Goal: Task Accomplishment & Management: Complete application form

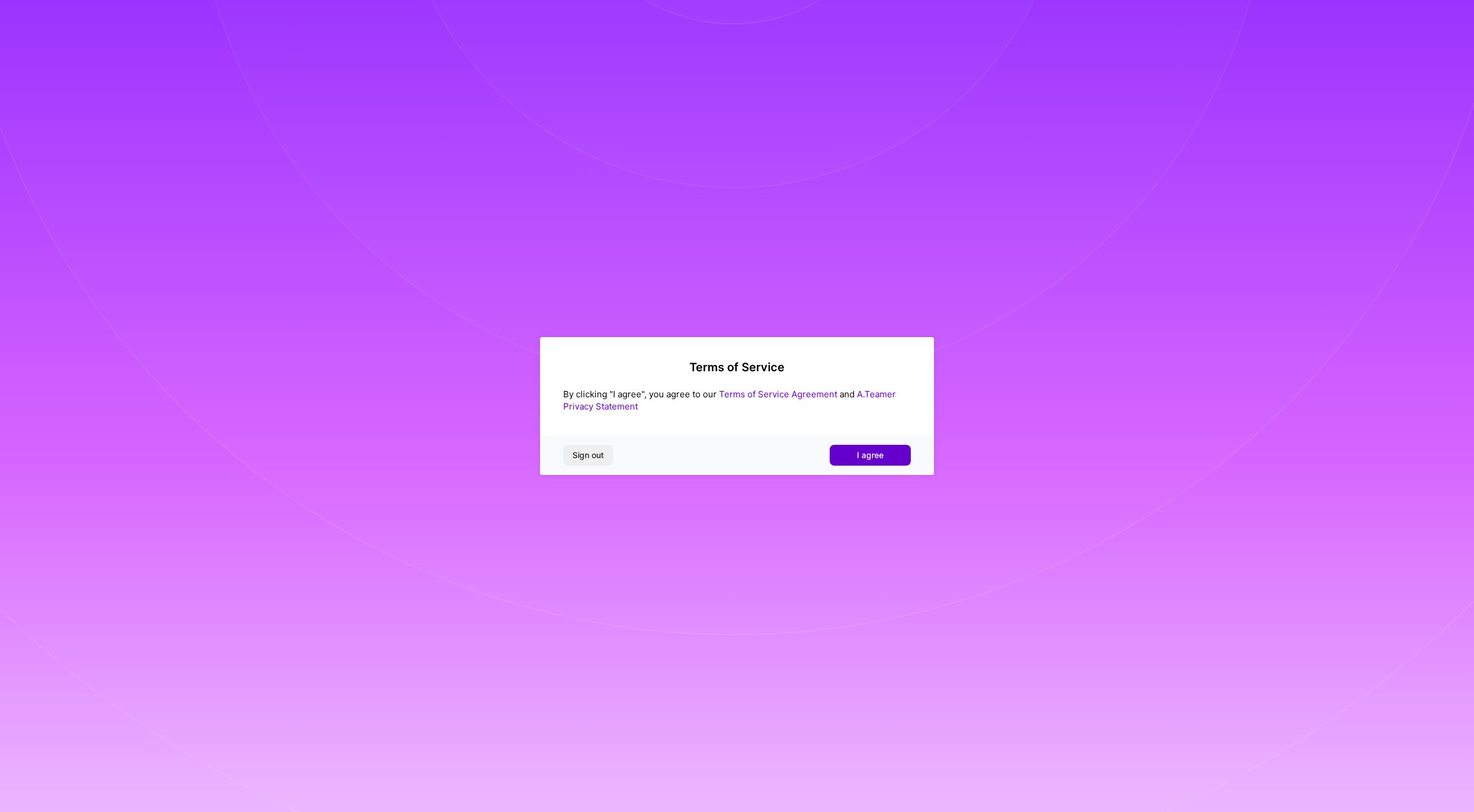
click at [849, 452] on button "I agree" at bounding box center [871, 455] width 81 height 21
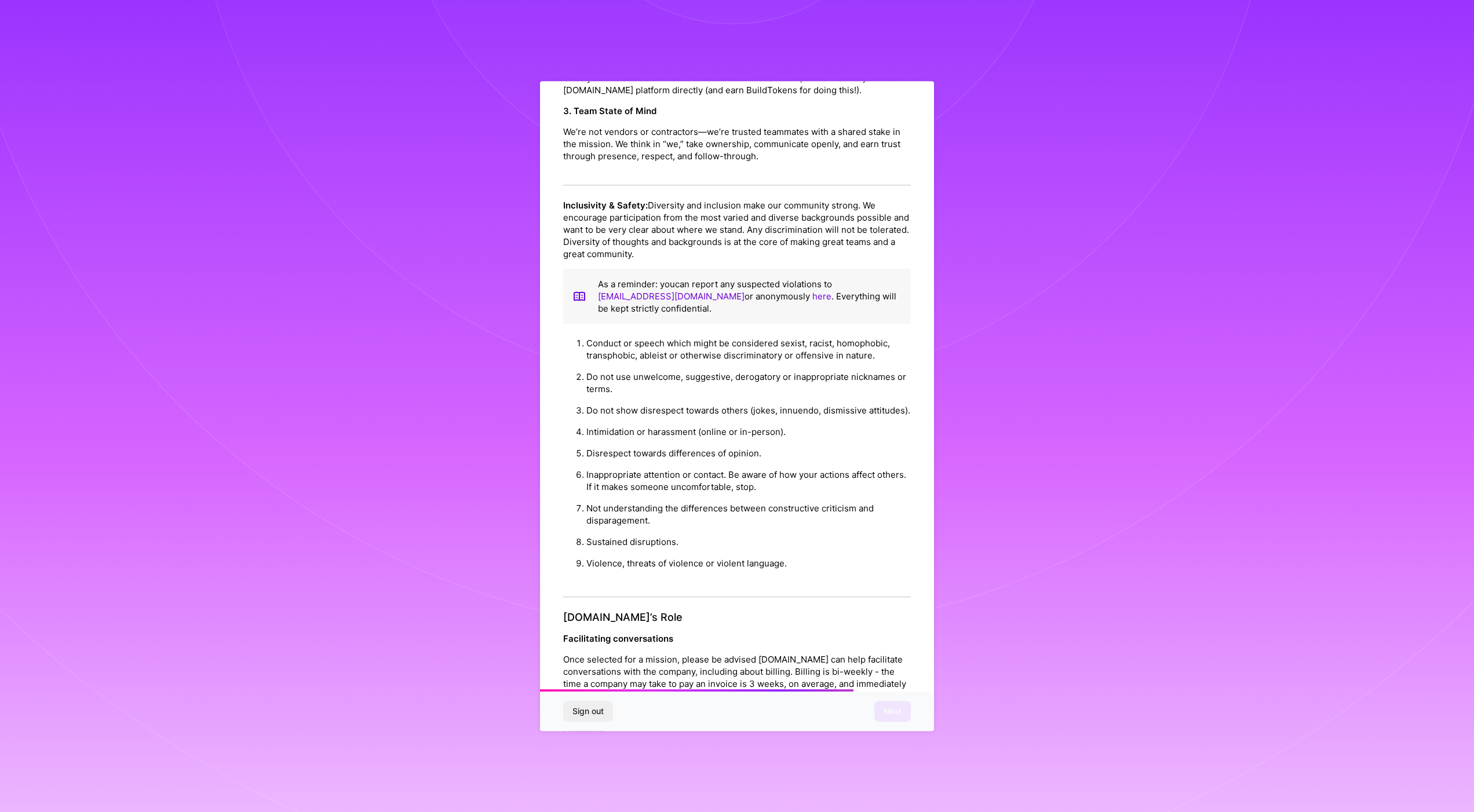
scroll to position [959, 0]
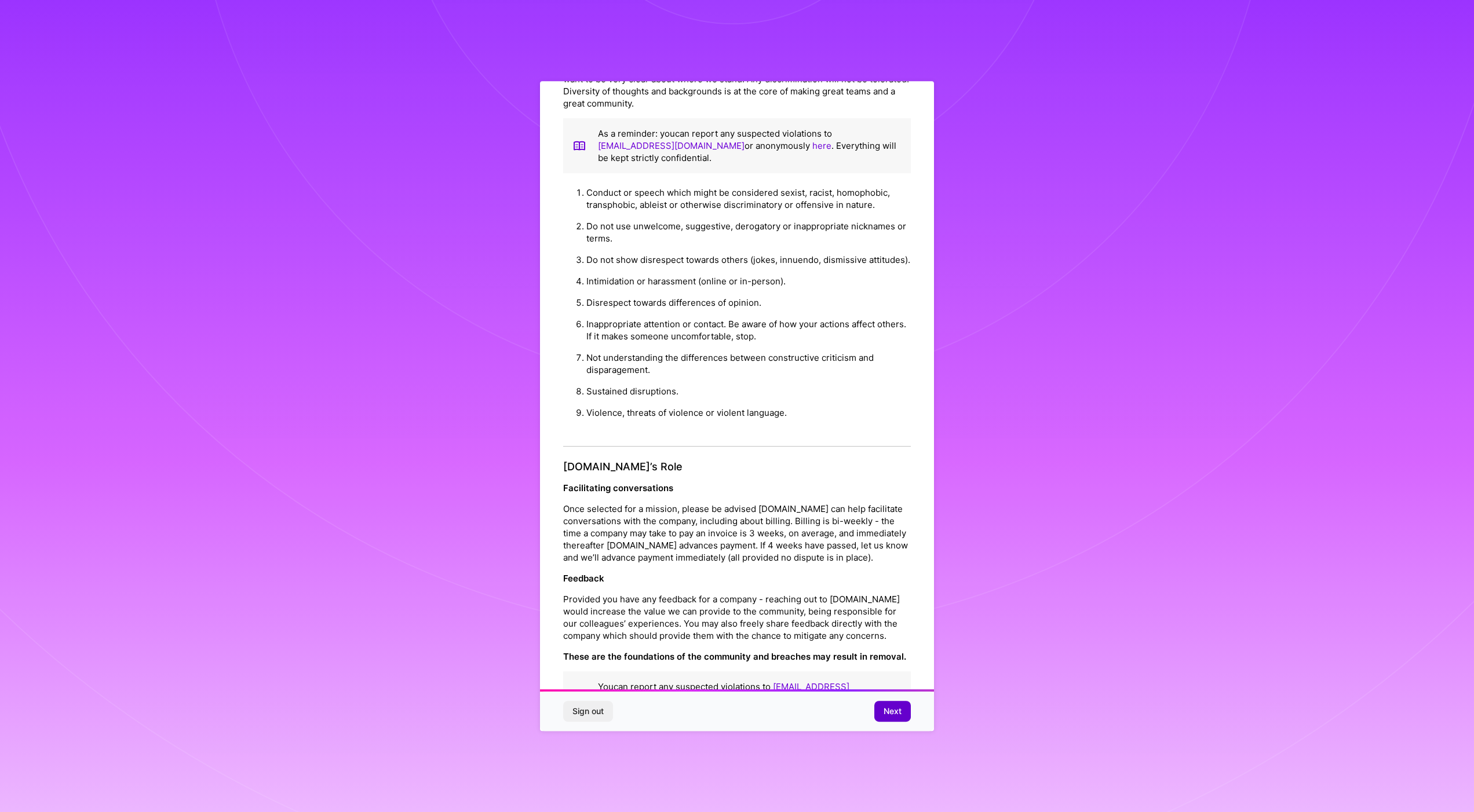
click at [889, 712] on span "Next" at bounding box center [893, 711] width 18 height 12
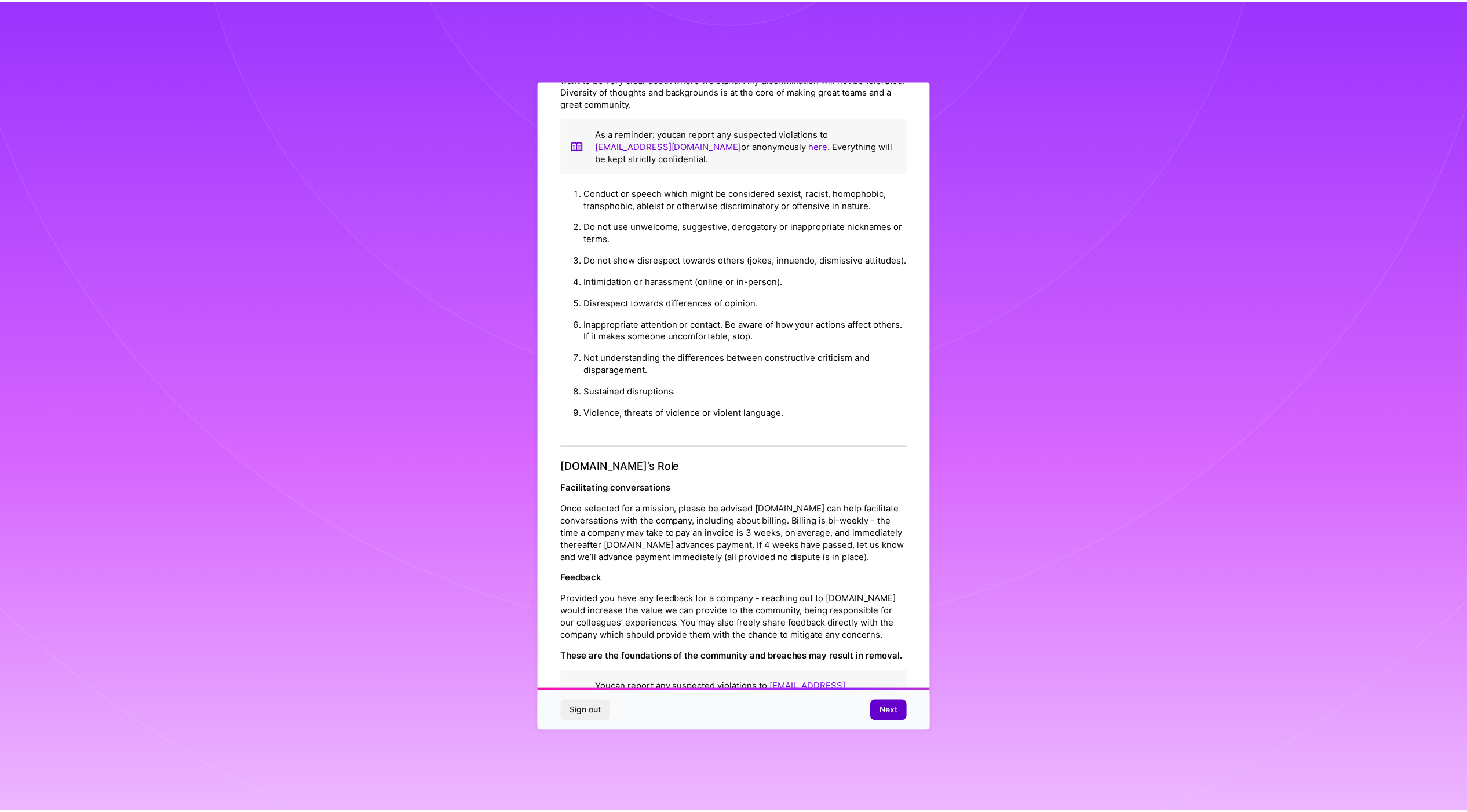
scroll to position [0, 0]
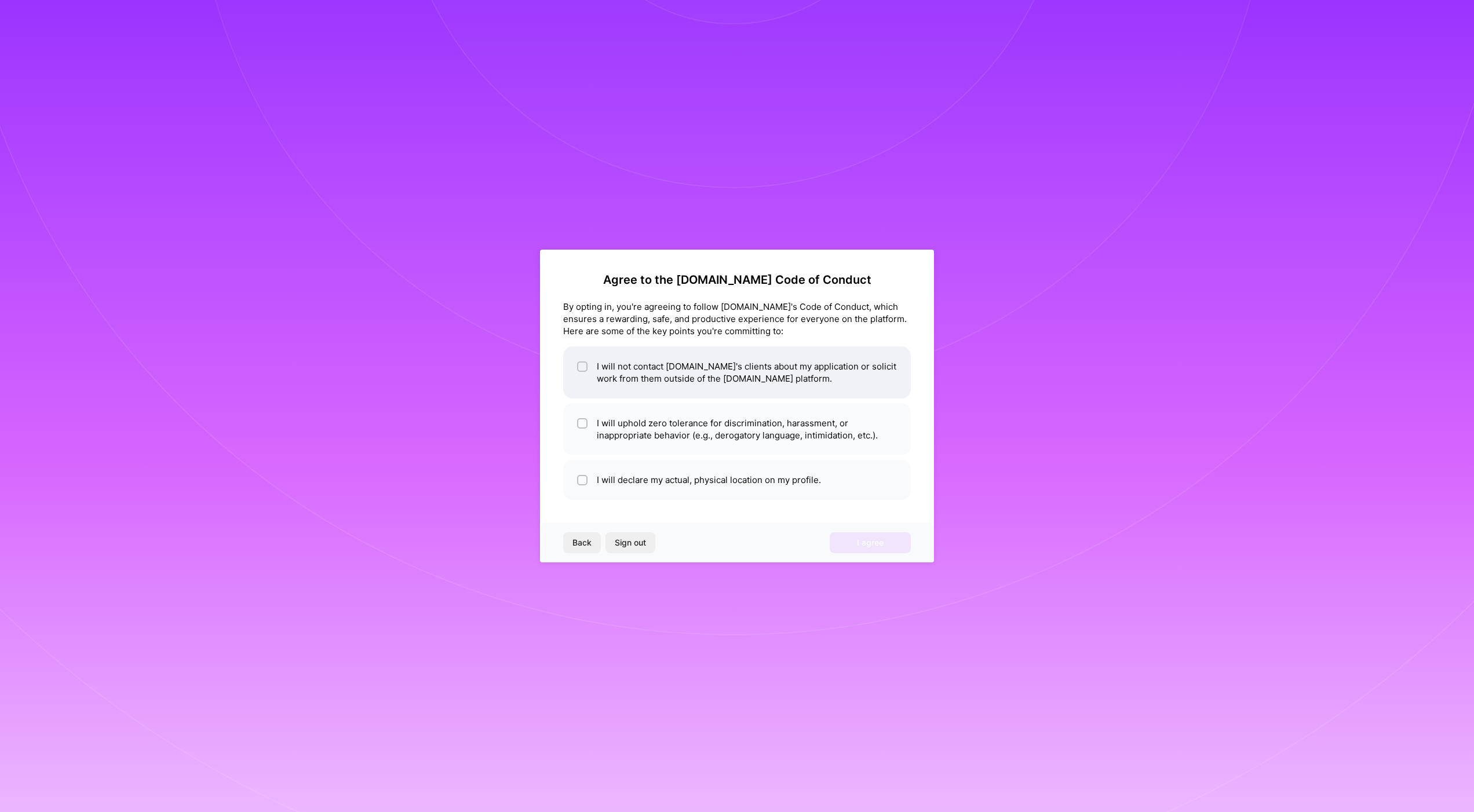
click at [834, 376] on li "I will not contact [DOMAIN_NAME]'s clients about my application or solicit work…" at bounding box center [737, 373] width 348 height 52
checkbox input "true"
click at [792, 445] on li "I will uphold zero tolerance for discrimination, harassment, or inappropriate b…" at bounding box center [737, 429] width 348 height 52
checkbox input "true"
click at [793, 480] on li "I will declare my actual, physical location on my profile." at bounding box center [737, 480] width 348 height 40
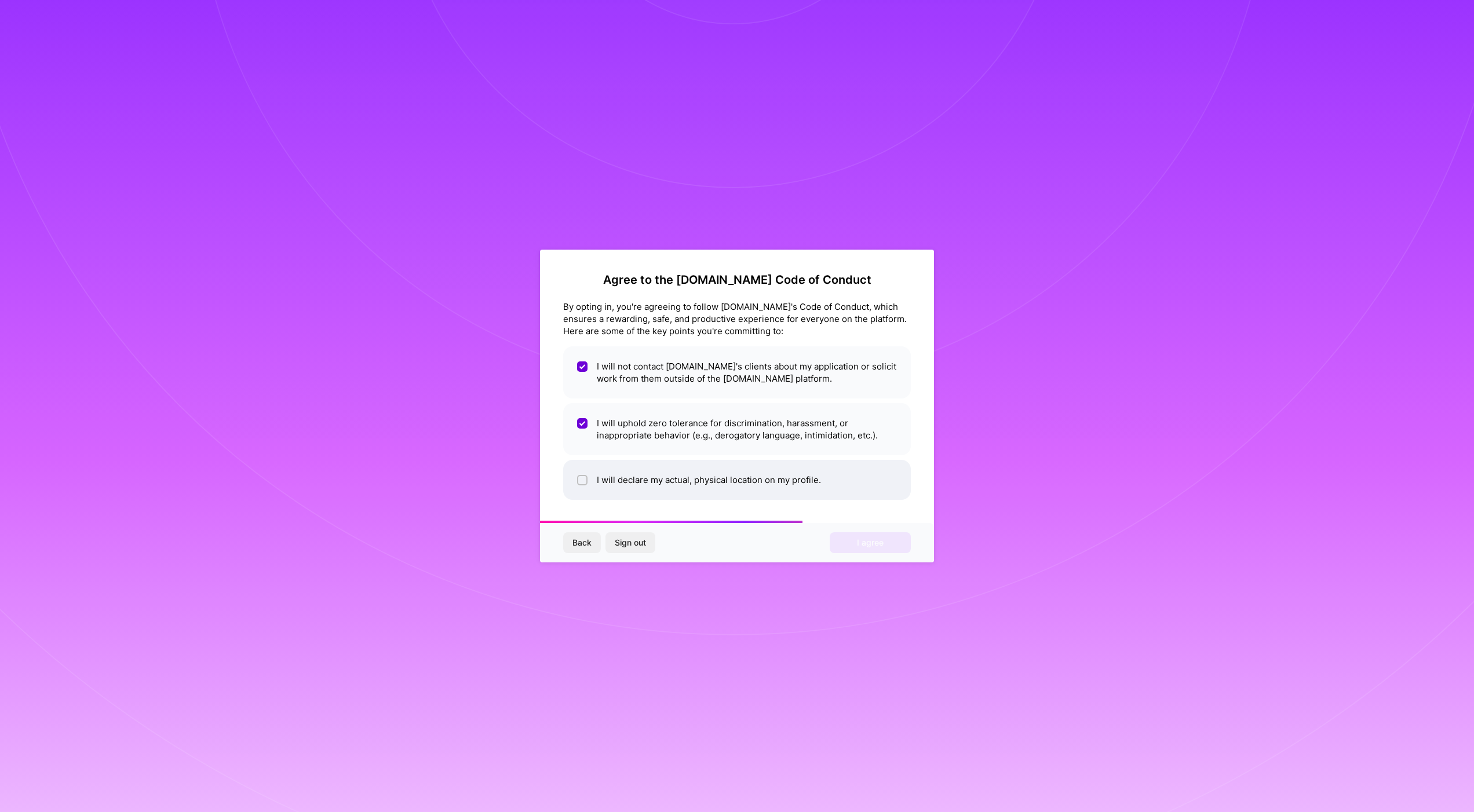
checkbox input "true"
click at [854, 543] on button "I agree" at bounding box center [871, 543] width 81 height 21
